Goal: Find specific page/section: Find specific page/section

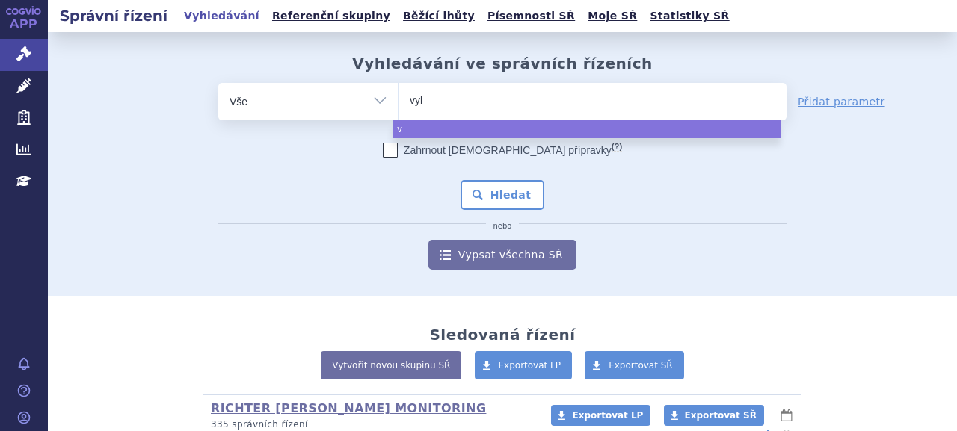
type input "vylo"
type input "vyloy"
select select "vyloy"
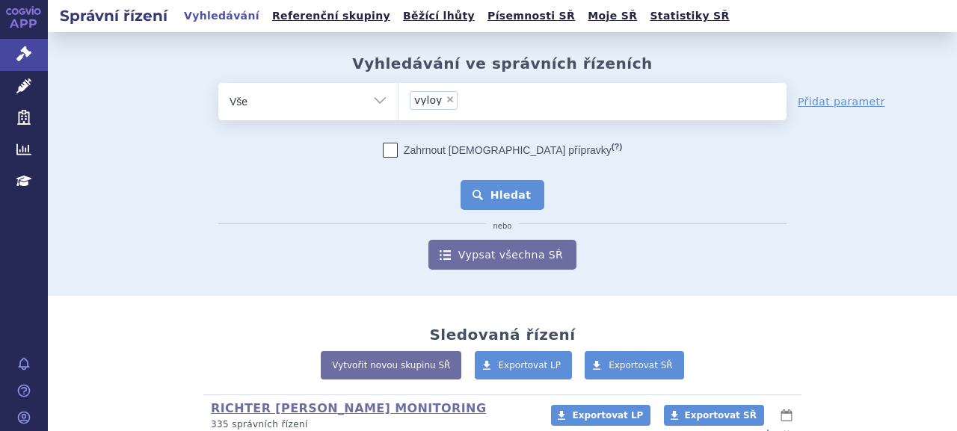
click at [493, 189] on button "Hledat" at bounding box center [503, 195] width 84 height 30
